Goal: Transaction & Acquisition: Purchase product/service

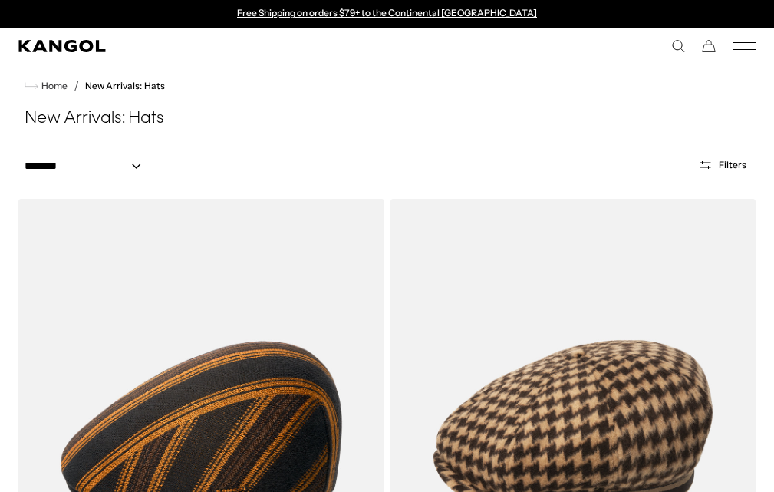
click at [742, 48] on icon "Mobile Menu" at bounding box center [743, 46] width 23 height 14
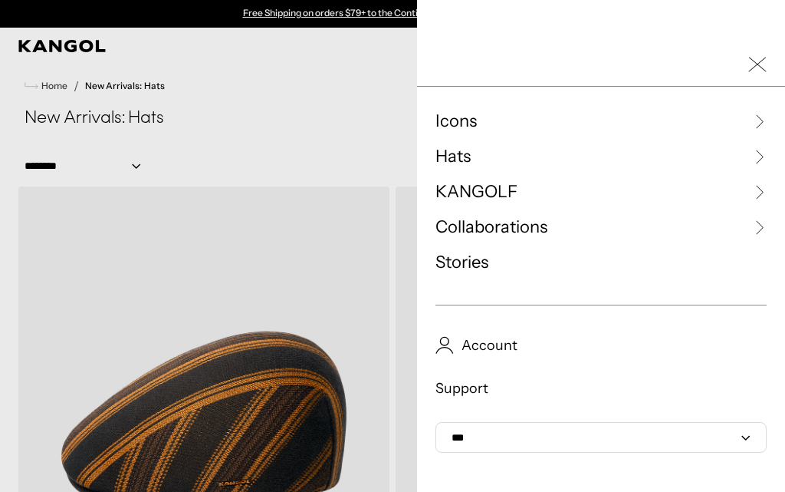
click at [465, 191] on span "KANGOLF" at bounding box center [477, 191] width 82 height 23
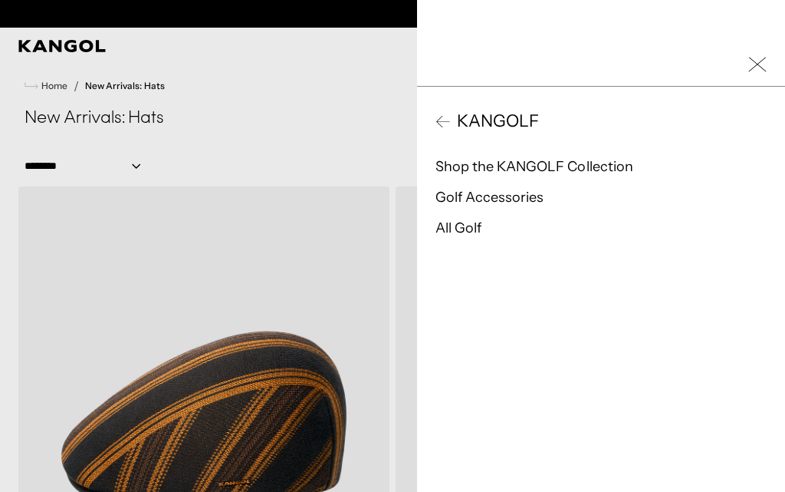
scroll to position [0, 316]
click at [749, 61] on icon "Close Mobile Nav" at bounding box center [758, 64] width 18 height 18
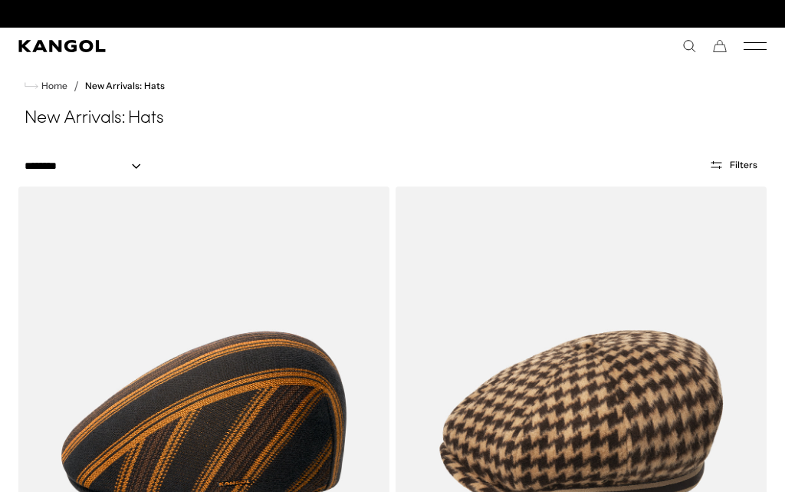
scroll to position [0, 0]
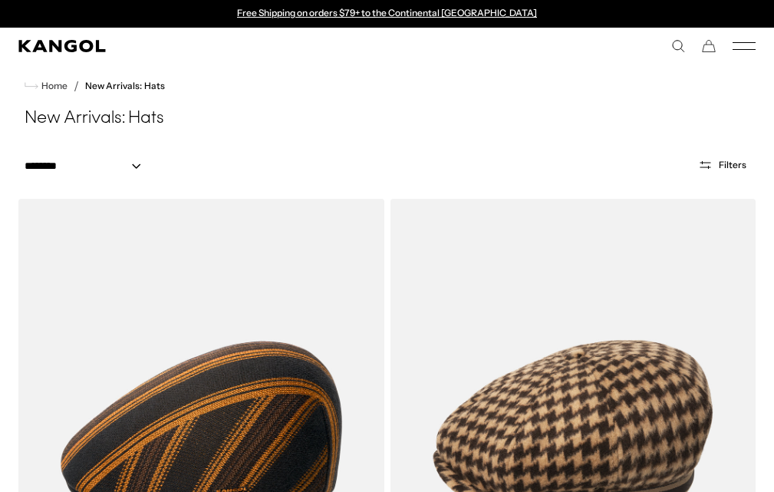
click at [742, 43] on rect "Mobile Menu" at bounding box center [743, 42] width 23 height 1
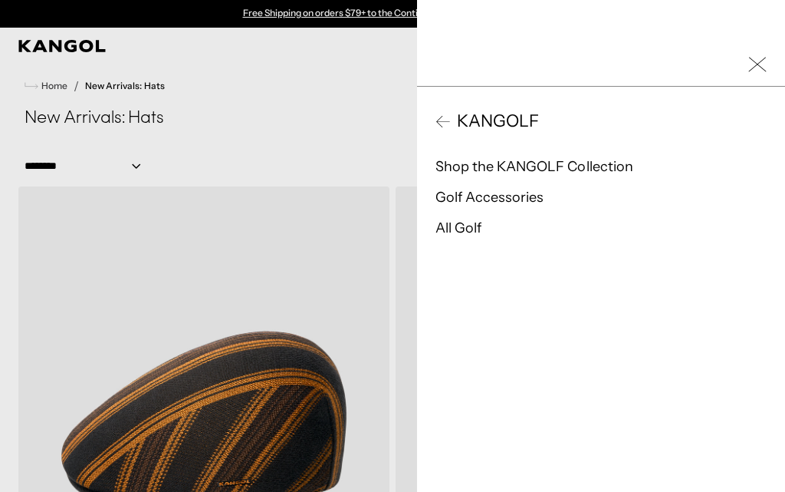
click at [436, 120] on icon at bounding box center [443, 121] width 15 height 15
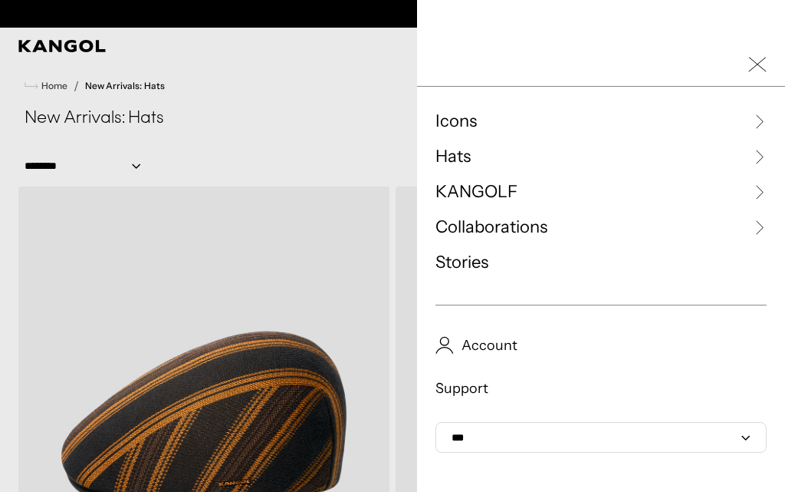
scroll to position [0, 316]
click at [451, 160] on span "Hats" at bounding box center [453, 156] width 35 height 23
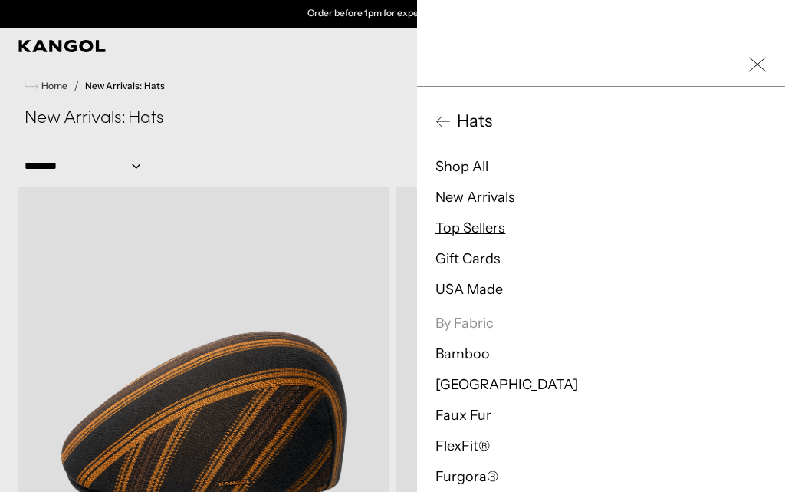
click at [474, 223] on link "Top Sellers" at bounding box center [471, 227] width 70 height 17
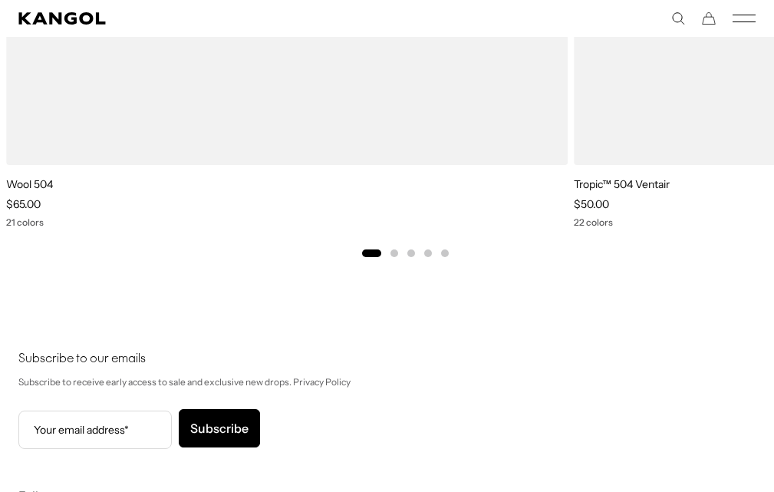
click at [393, 249] on button "Go to slide 2" at bounding box center [394, 253] width 8 height 8
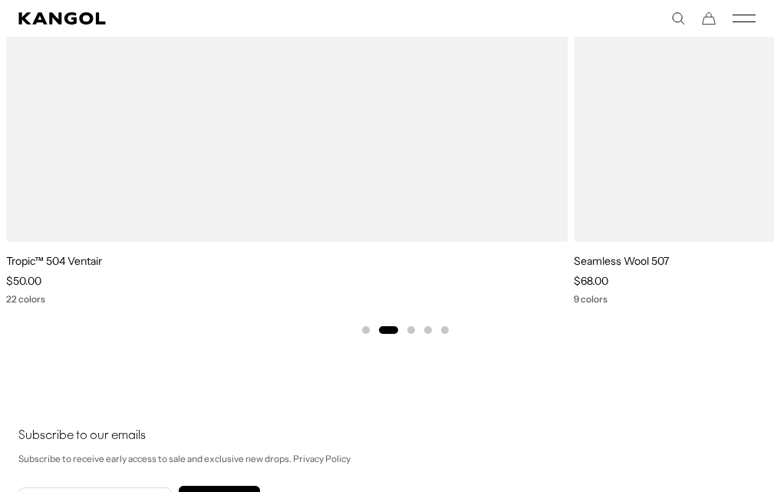
click at [414, 326] on button "Go to slide 3" at bounding box center [411, 330] width 8 height 8
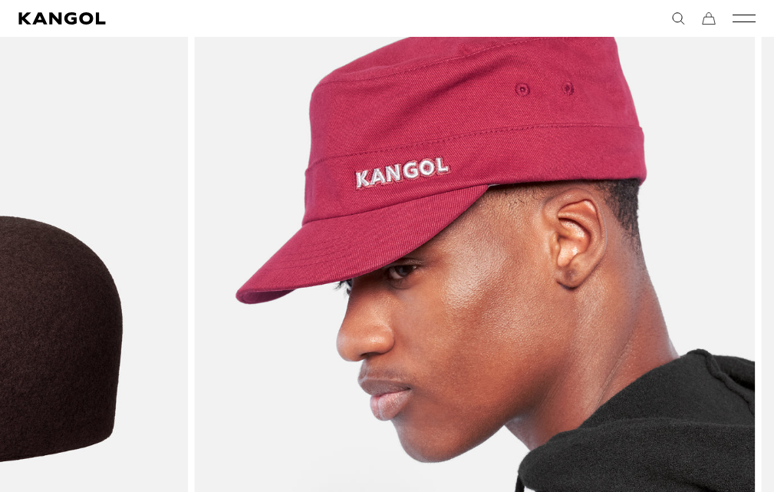
drag, startPoint x: 614, startPoint y: 369, endPoint x: 91, endPoint y: 354, distance: 524.1
click at [194, 360] on img "4 of 5" at bounding box center [474, 349] width 561 height 705
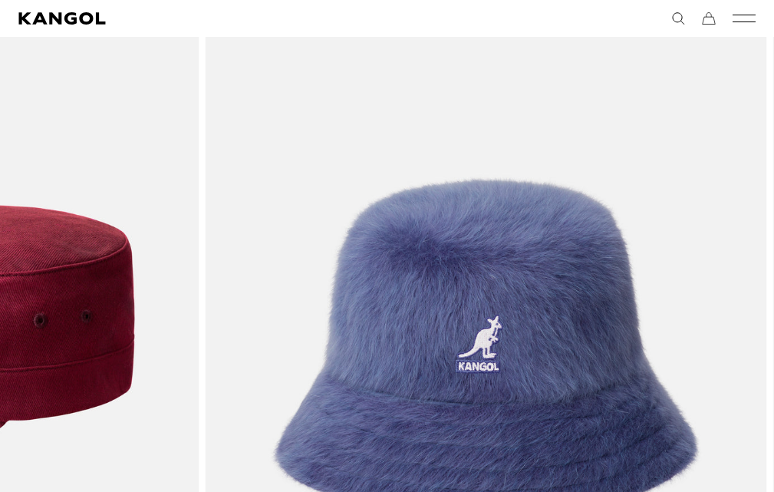
drag, startPoint x: 686, startPoint y: 314, endPoint x: 210, endPoint y: 336, distance: 476.8
click at [0, 0] on img "5 of 5" at bounding box center [0, 0] width 0 height 0
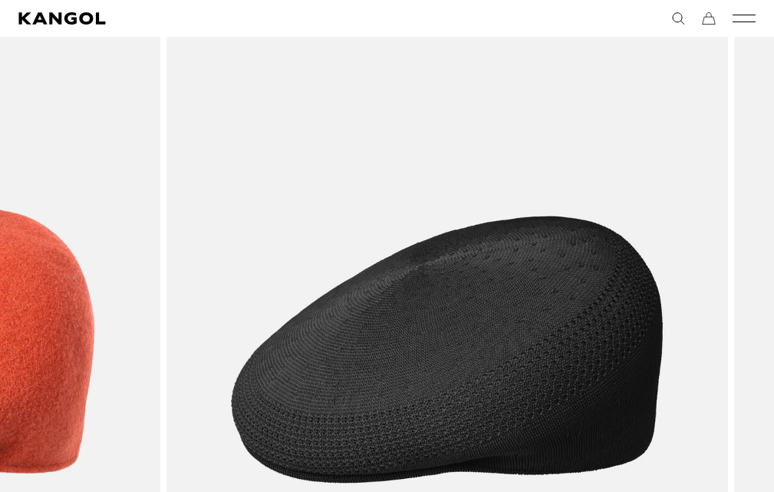
drag, startPoint x: 616, startPoint y: 305, endPoint x: 72, endPoint y: 350, distance: 545.6
click at [166, 338] on img "2 of 5" at bounding box center [446, 349] width 561 height 705
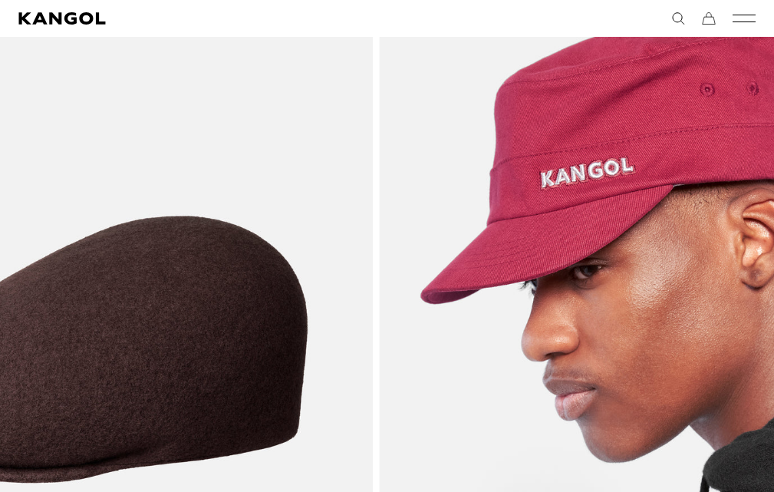
drag, startPoint x: 518, startPoint y: 324, endPoint x: 619, endPoint y: 314, distance: 101.0
click at [650, 318] on img "4 of 5" at bounding box center [659, 349] width 561 height 705
